Goal: Navigation & Orientation: Find specific page/section

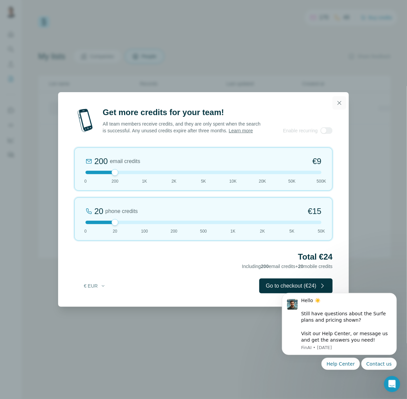
click at [339, 96] on button "button" at bounding box center [339, 103] width 14 height 14
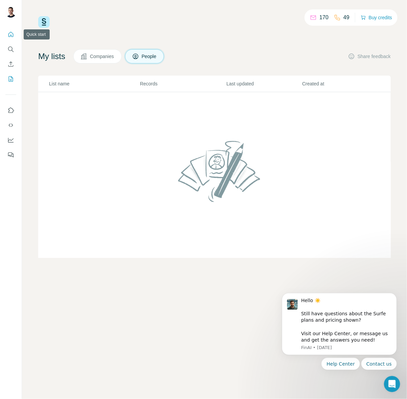
click at [12, 36] on icon "Quick start" at bounding box center [10, 34] width 7 height 7
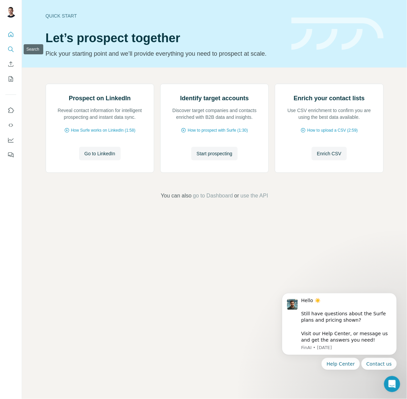
click at [11, 52] on icon "Search" at bounding box center [10, 49] width 7 height 7
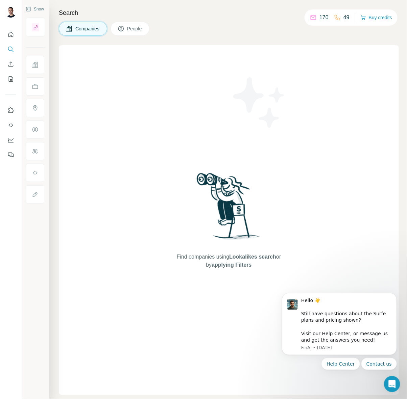
click at [233, 27] on div "Companies People" at bounding box center [229, 29] width 340 height 14
click at [7, 34] on icon "Quick start" at bounding box center [10, 34] width 7 height 7
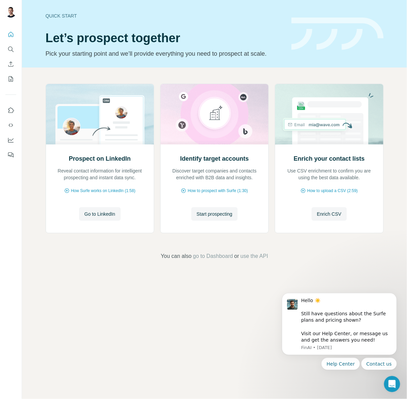
click at [154, 306] on div "Quick start Let’s prospect together Pick your starting point and we’ll provide …" at bounding box center [214, 199] width 385 height 399
